Goal: Check status: Check status

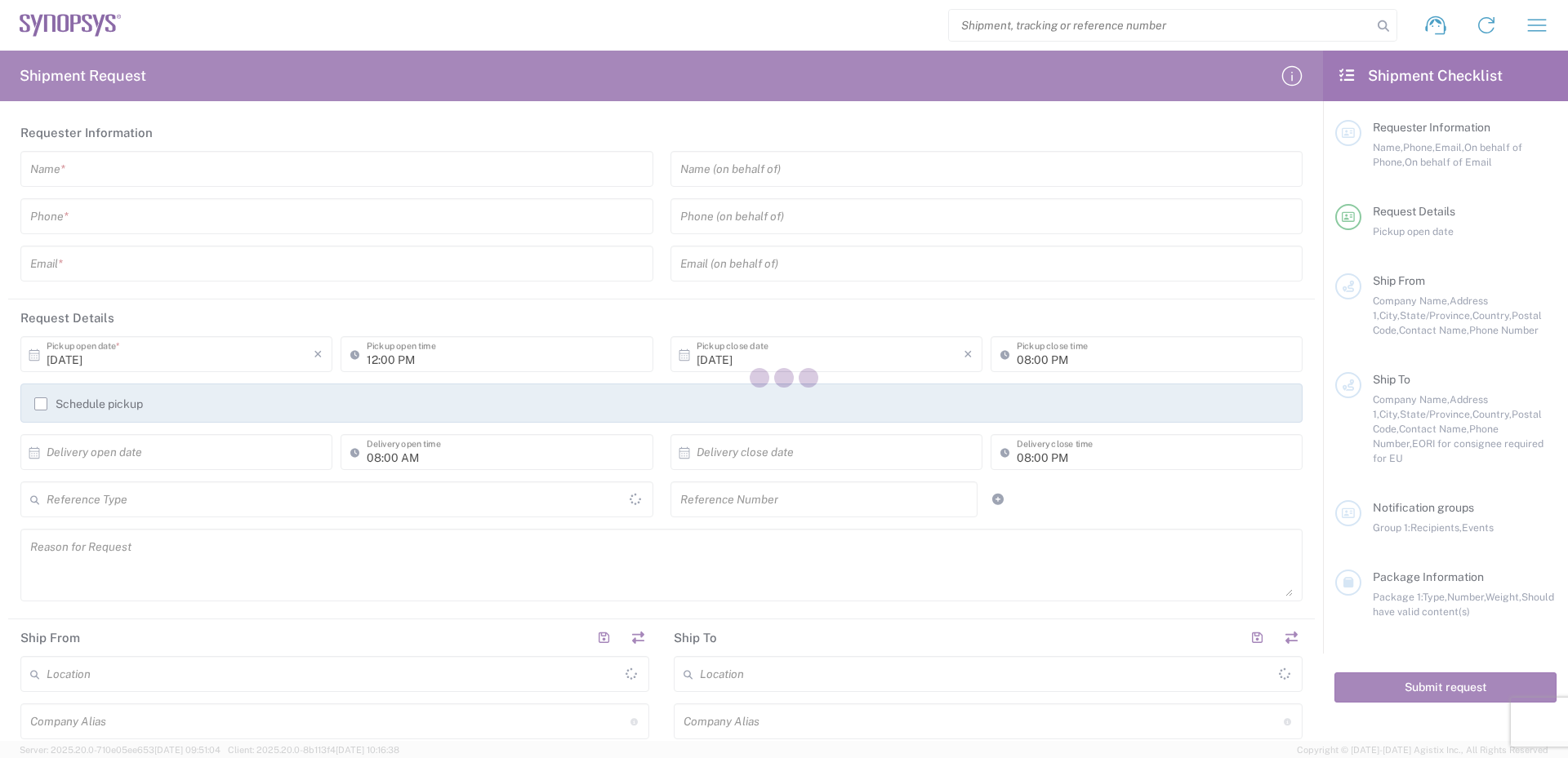
type input "[GEOGRAPHIC_DATA]"
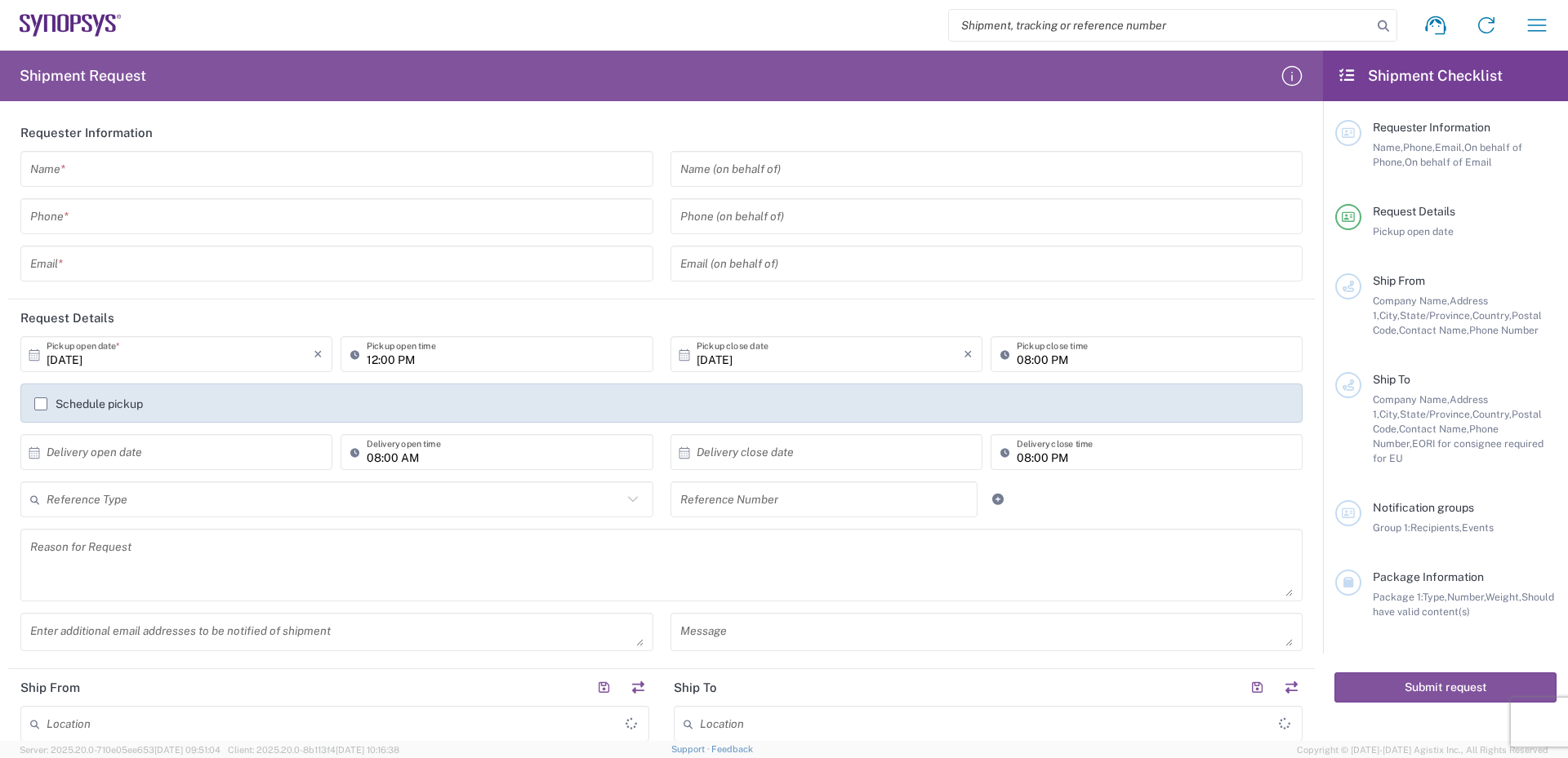
click at [1055, 22] on input "search" at bounding box center [1161, 25] width 423 height 31
paste input "56964676"
type input "56964676"
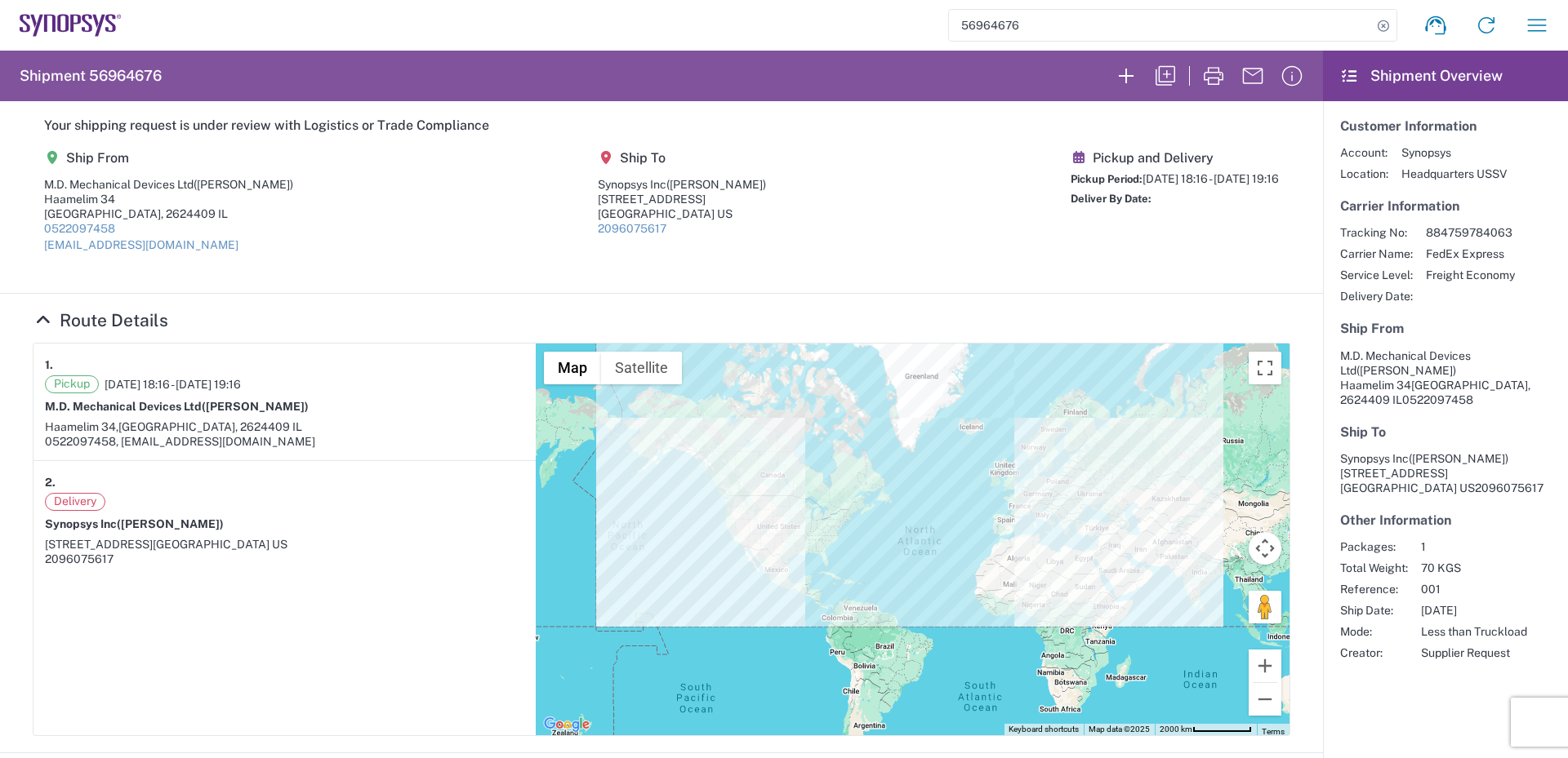
drag, startPoint x: 1010, startPoint y: 155, endPoint x: 911, endPoint y: 159, distance: 99.1
click at [911, 159] on agx-shipment-main-routing-info "Ship From M.D. Mechanical Devices Ltd (Eden Edri) Haamelim 34 Haifa, 2624409 IL…" at bounding box center [661, 207] width 1257 height 137
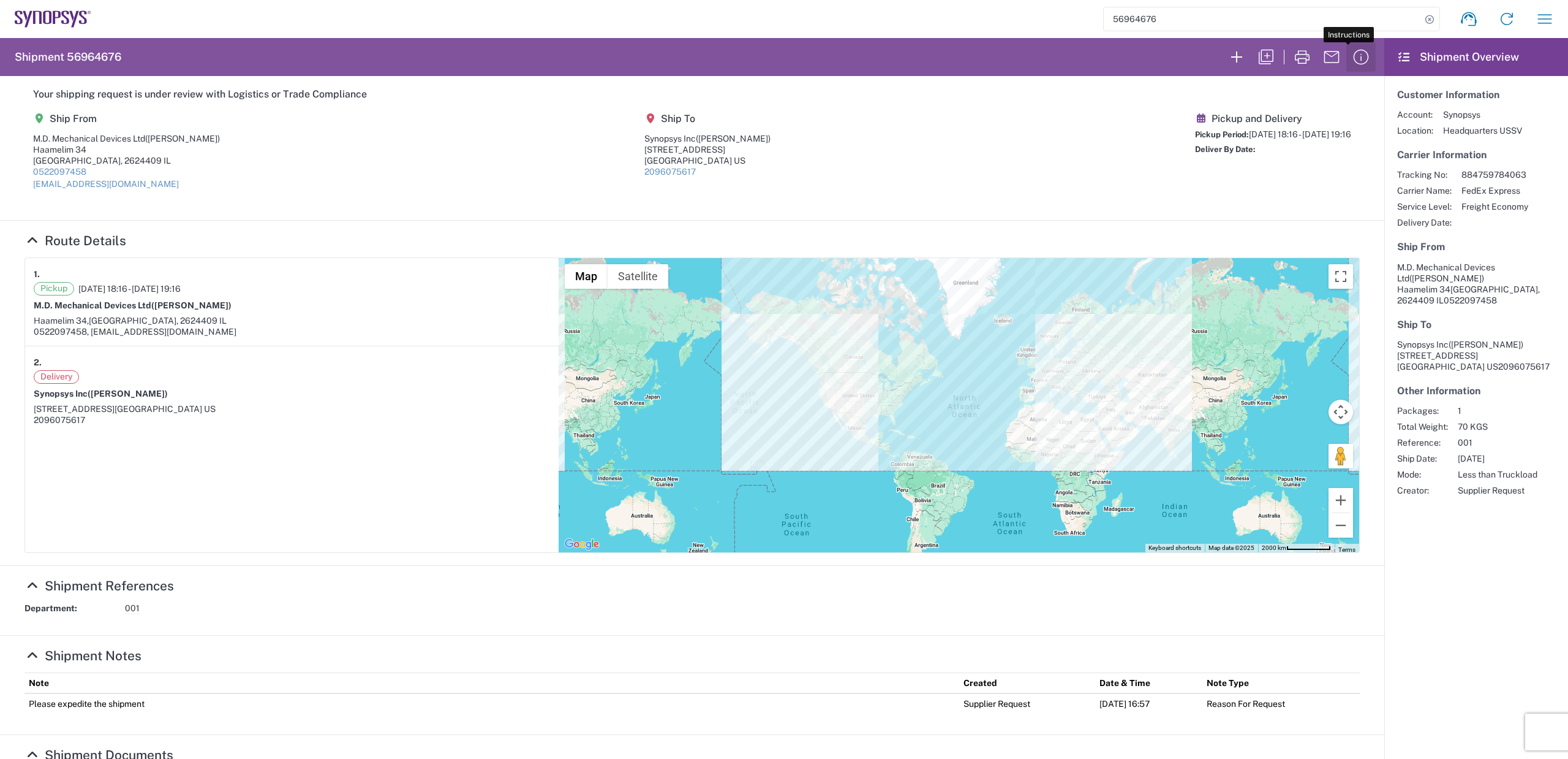
click at [1175, 59] on icon "button" at bounding box center [1361, 57] width 20 height 20
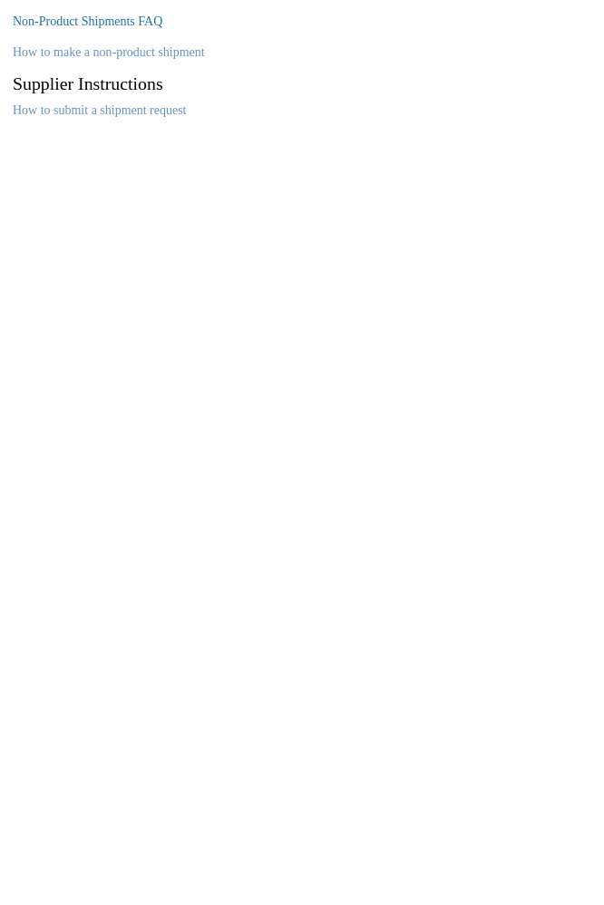
click at [85, 19] on link "Non-Product Shipments FAQ" at bounding box center [88, 22] width 150 height 14
